Goal: Information Seeking & Learning: Learn about a topic

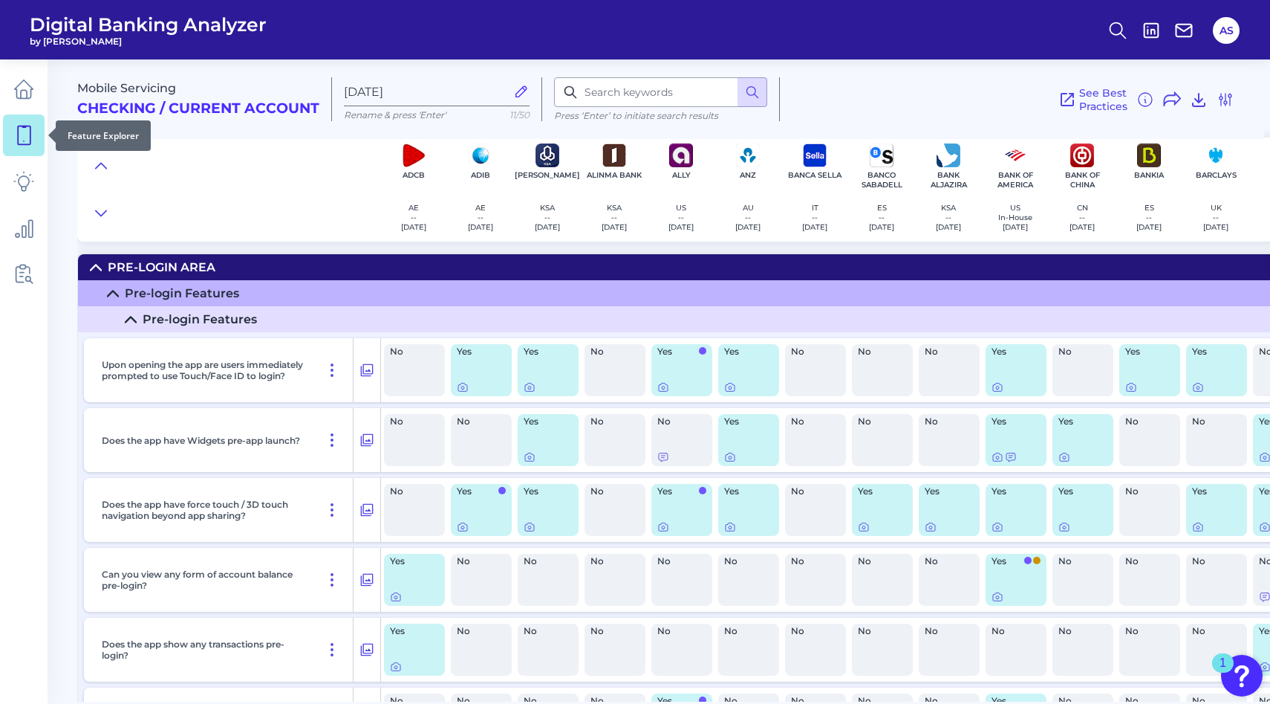
click at [33, 131] on icon at bounding box center [23, 135] width 21 height 21
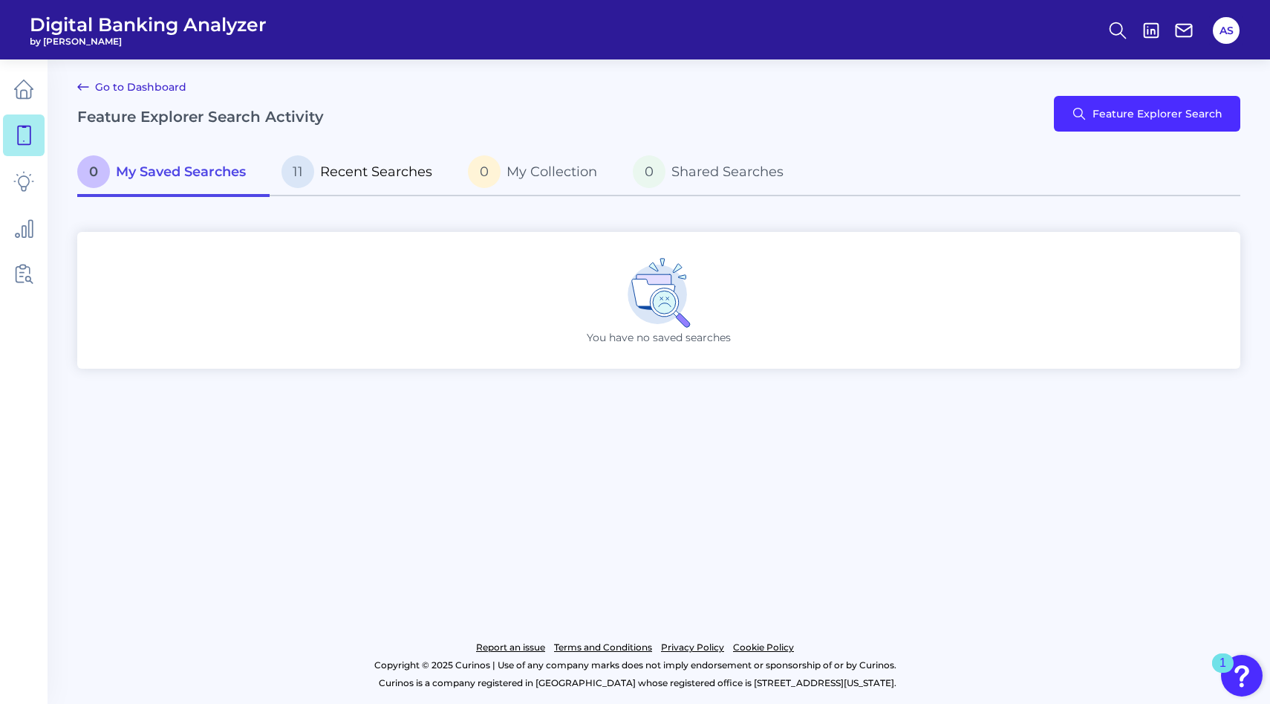
click at [383, 170] on span "Recent Searches" at bounding box center [376, 171] width 112 height 16
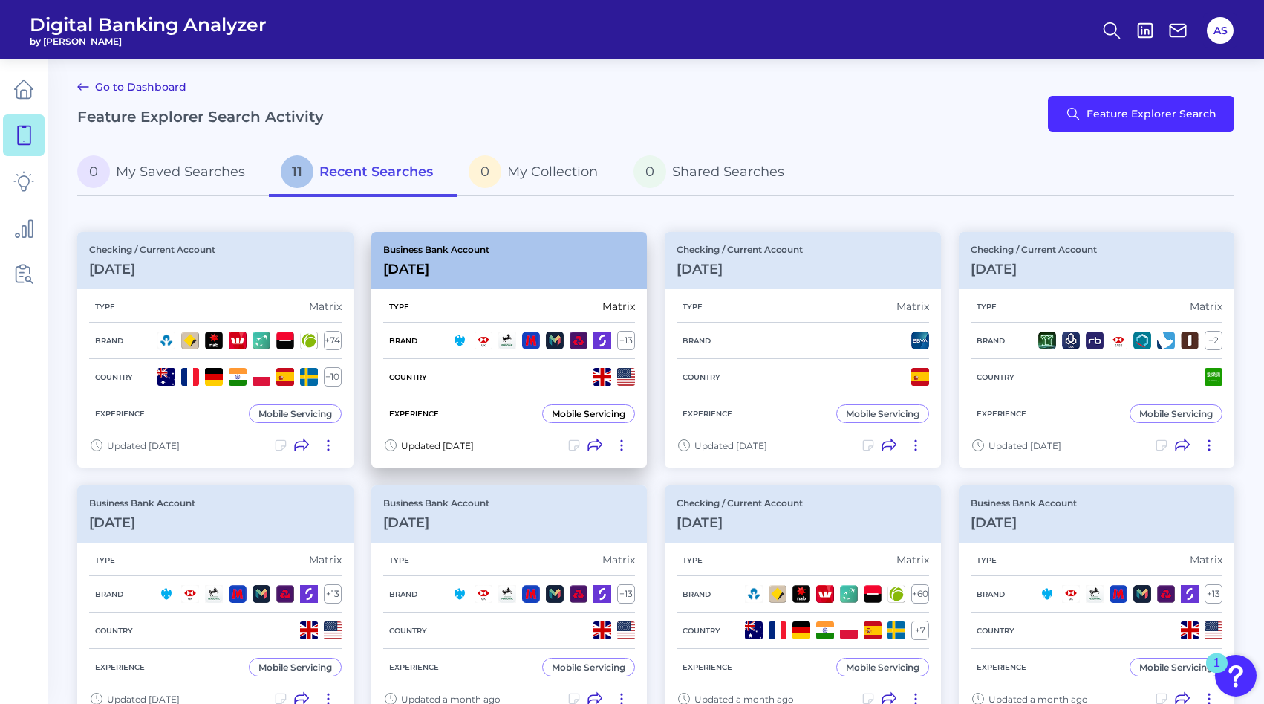
click at [478, 270] on h3 "[DATE]" at bounding box center [436, 269] width 106 height 16
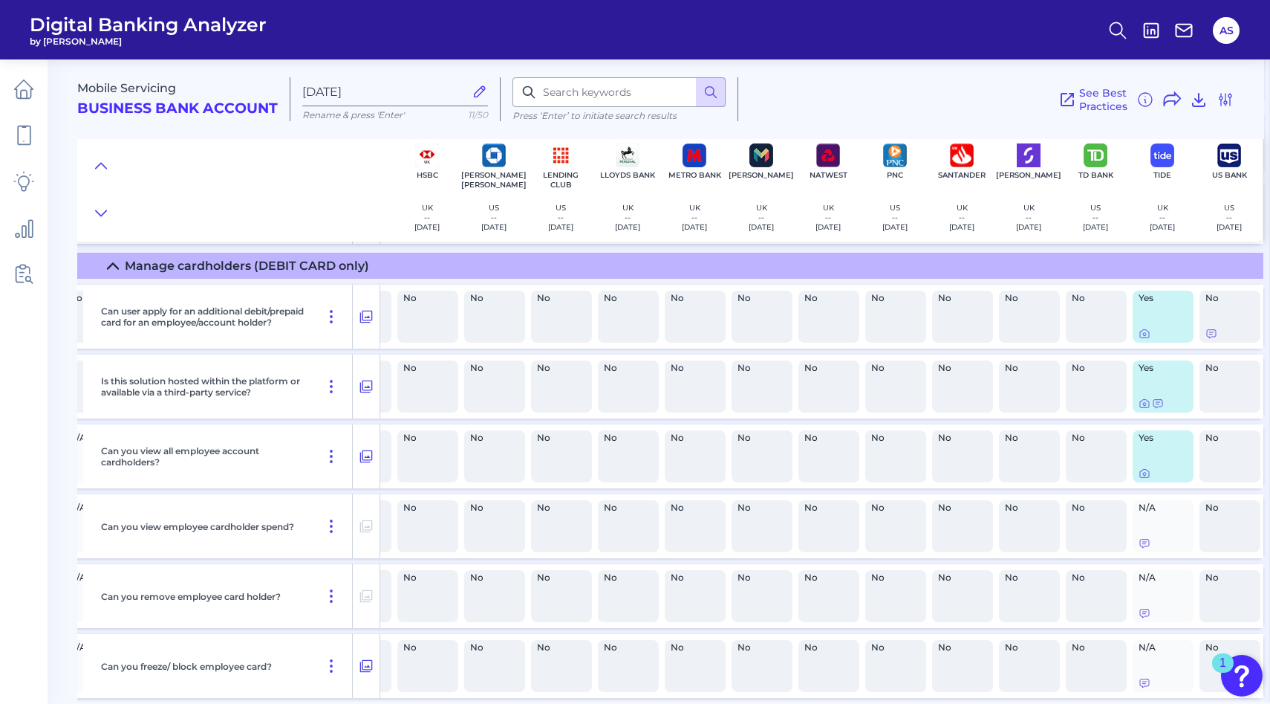
scroll to position [1432, 461]
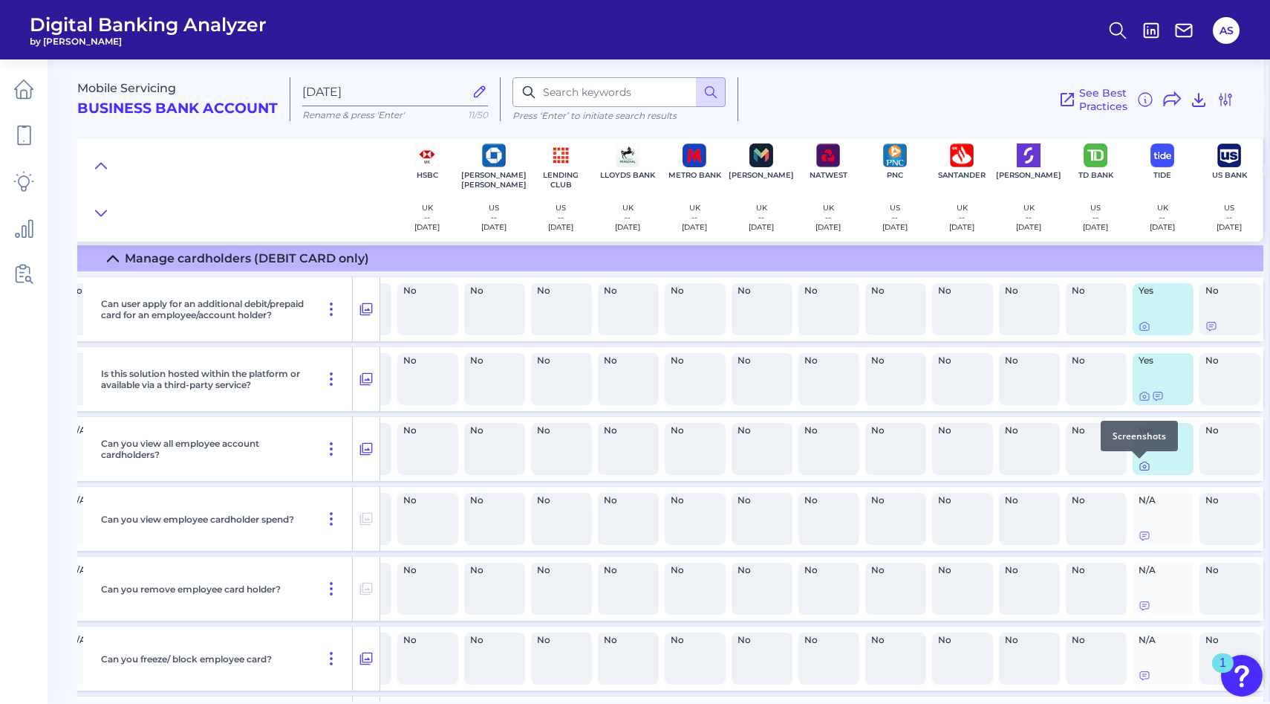
click at [1140, 465] on icon at bounding box center [1144, 466] width 9 height 8
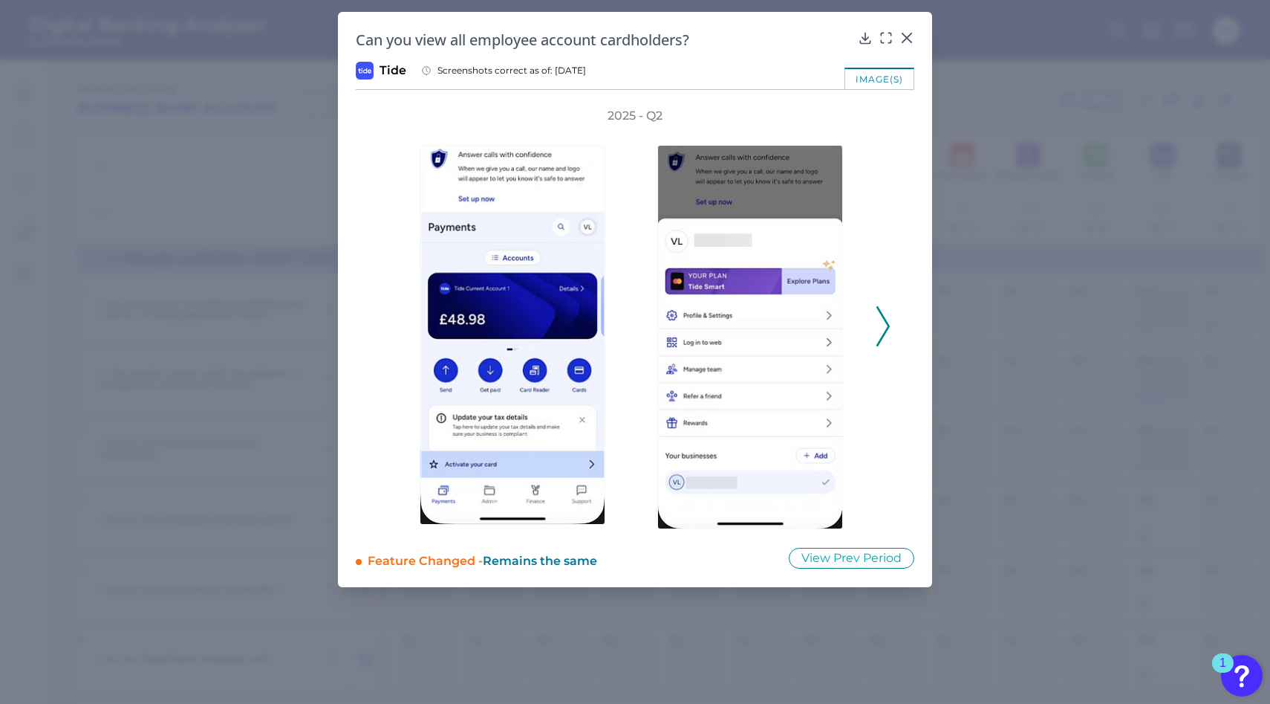
click at [878, 342] on polyline at bounding box center [882, 327] width 11 height 38
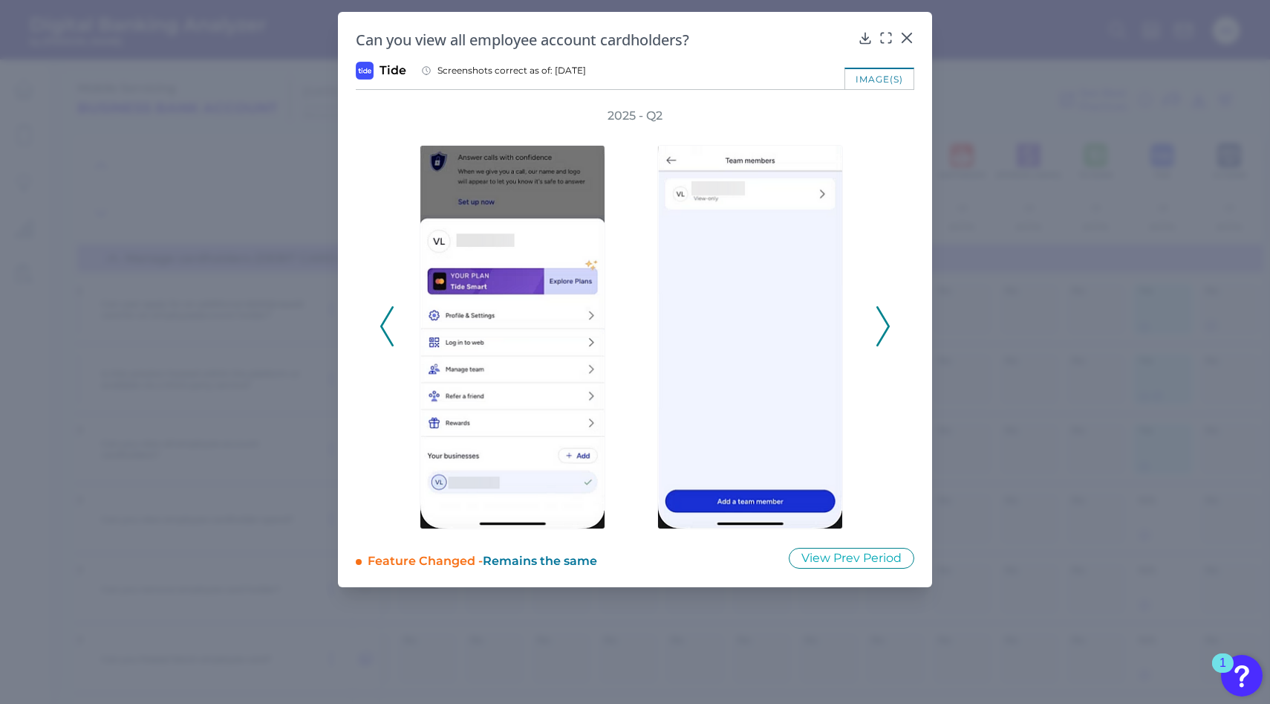
click at [878, 342] on polyline at bounding box center [882, 327] width 11 height 38
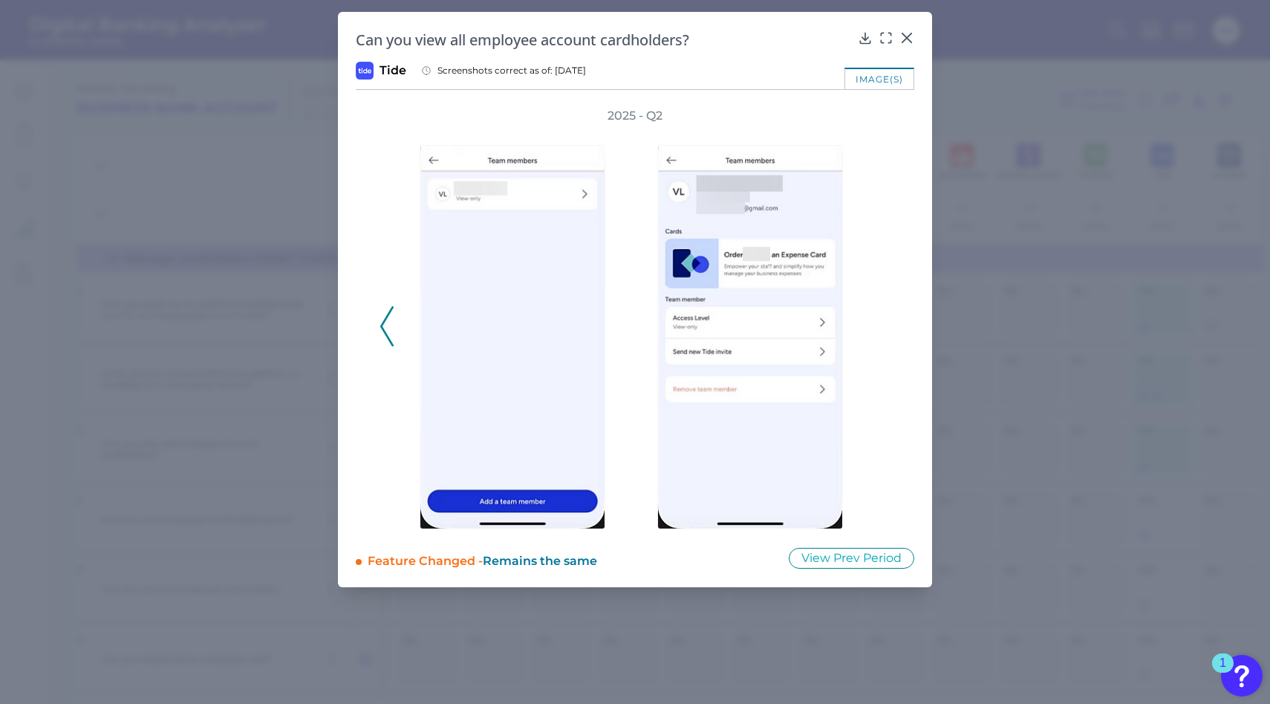
click at [878, 342] on div "2025 - Q2" at bounding box center [635, 318] width 511 height 421
click at [394, 342] on button at bounding box center [387, 326] width 15 height 40
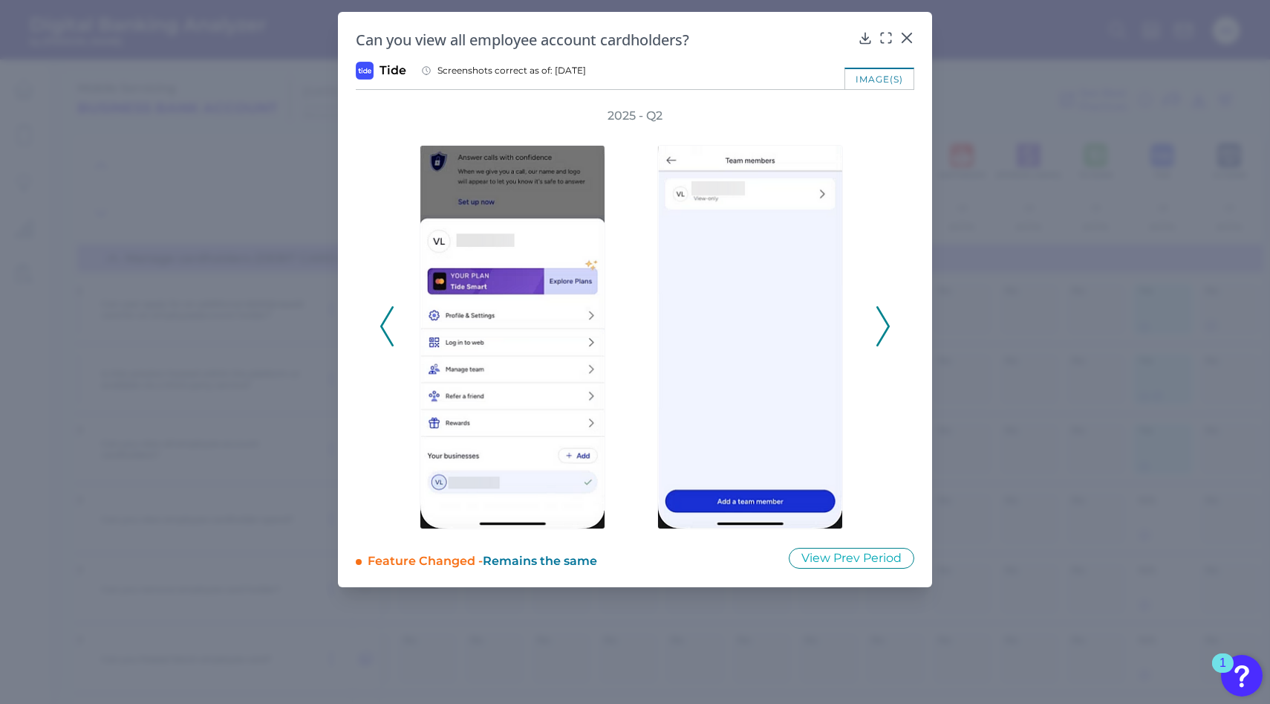
click at [394, 342] on button at bounding box center [387, 326] width 15 height 40
